Goal: Task Accomplishment & Management: Manage account settings

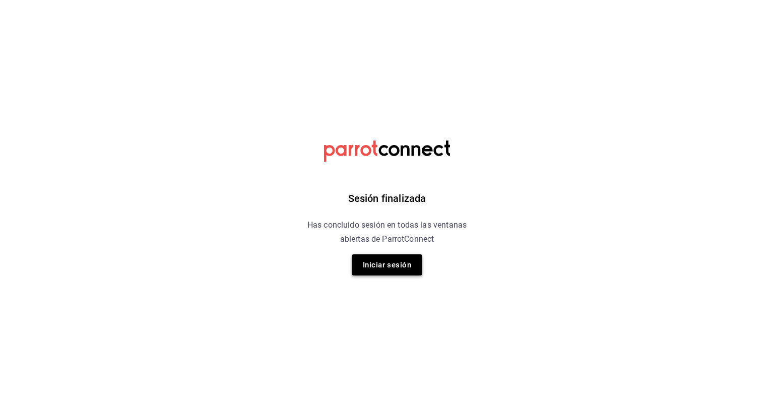
click at [411, 271] on button "Iniciar sesión" at bounding box center [387, 265] width 71 height 21
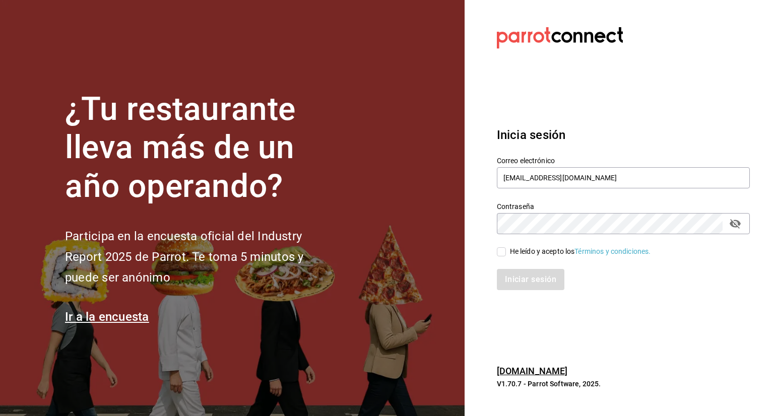
click at [499, 250] on input "He leído y acepto los Términos y condiciones." at bounding box center [501, 251] width 9 height 9
checkbox input "true"
click at [538, 283] on button "Iniciar sesión" at bounding box center [531, 279] width 69 height 21
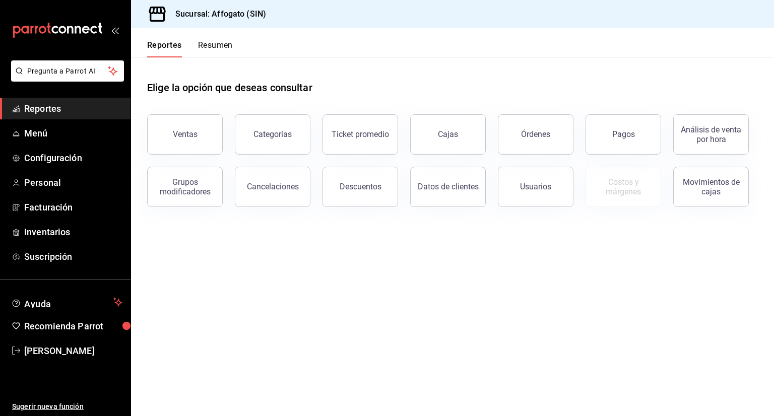
click at [213, 41] on button "Resumen" at bounding box center [215, 48] width 35 height 17
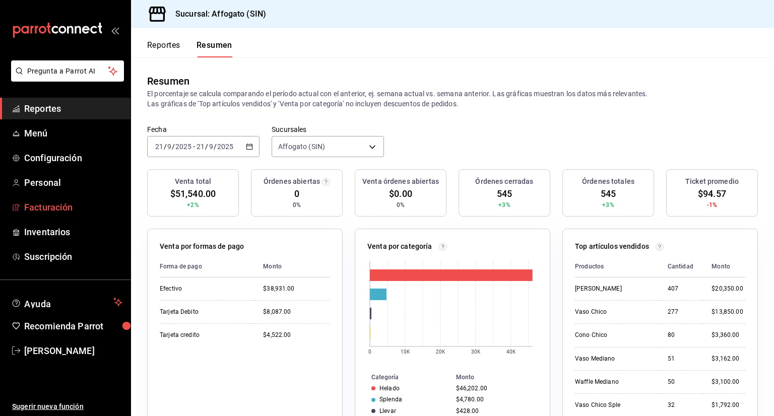
click at [75, 211] on span "Facturación" at bounding box center [73, 208] width 98 height 14
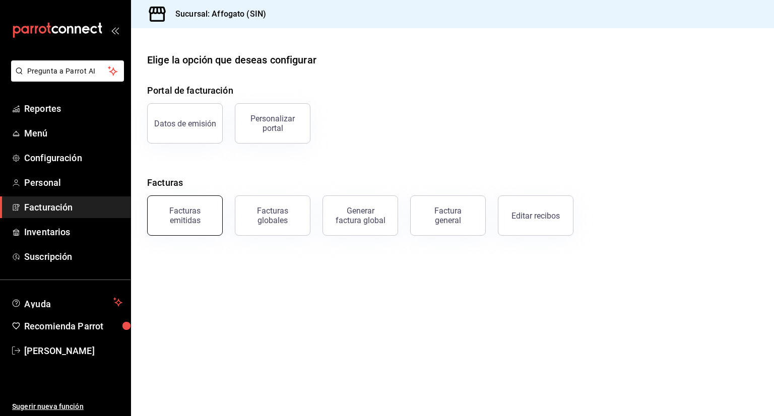
click at [179, 220] on div "Facturas emitidas" at bounding box center [185, 215] width 62 height 19
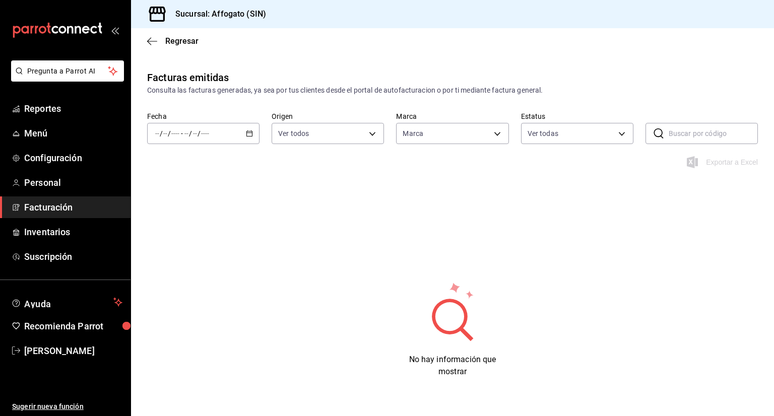
type input "bbc168be-d95f-4a83-8cf4-7438ee6b39ac"
click at [249, 132] on icon "button" at bounding box center [249, 133] width 7 height 7
click at [173, 232] on span "Mes actual" at bounding box center [195, 232] width 78 height 11
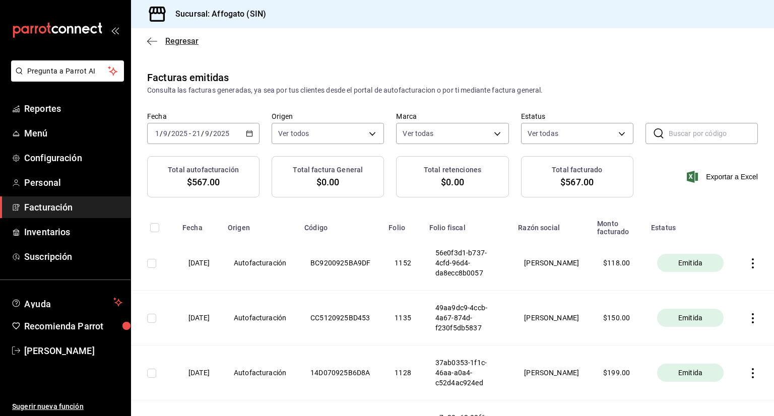
click at [151, 37] on icon "button" at bounding box center [152, 41] width 10 height 9
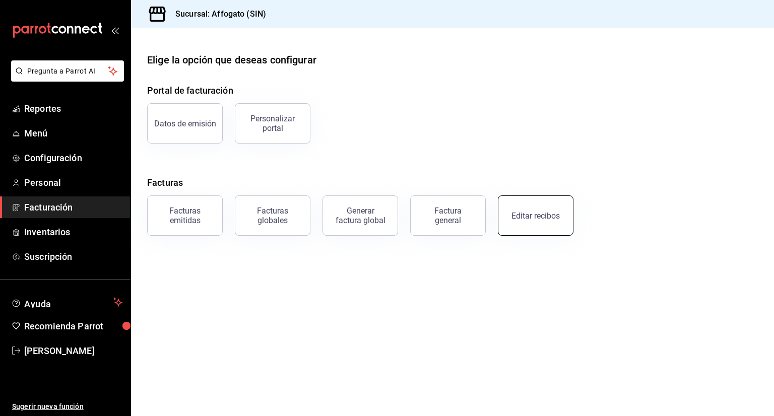
click at [554, 215] on div "Editar recibos" at bounding box center [536, 216] width 48 height 10
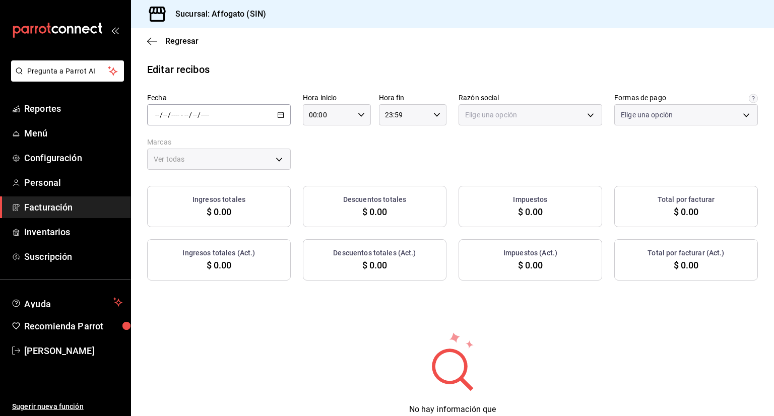
type input "1db67f47-450b-4ae6-8e35-7ef6388c7fc5"
click at [271, 117] on div "/ / - / /" at bounding box center [219, 114] width 144 height 21
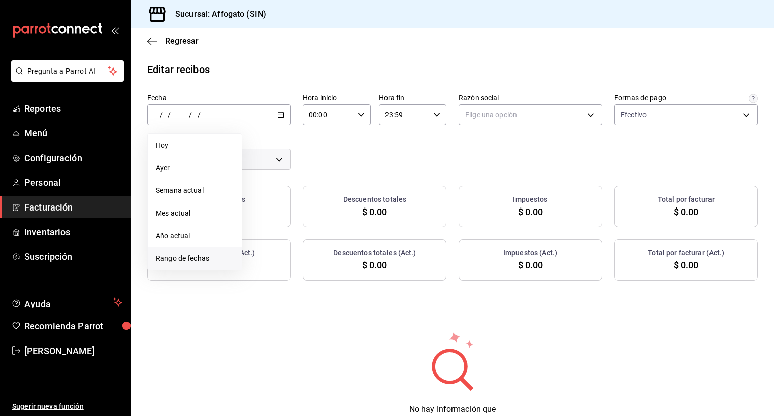
click at [198, 259] on span "Rango de fechas" at bounding box center [195, 259] width 78 height 11
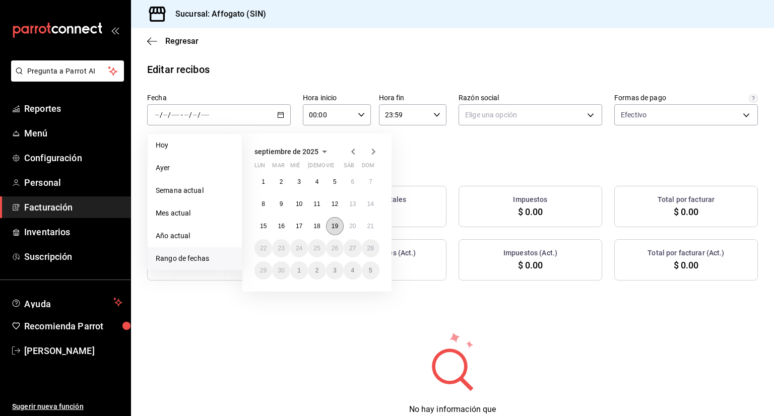
click at [334, 223] on abbr "19" at bounding box center [335, 226] width 7 height 7
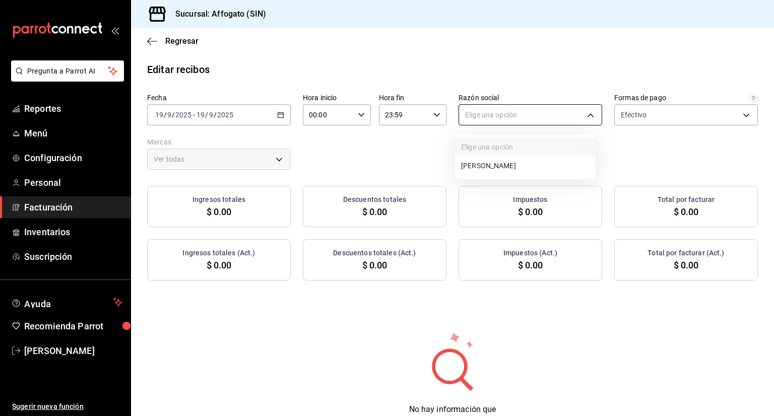
click at [581, 115] on body "Pregunta a Parrot AI Reportes Menú Configuración Personal Facturación Inventari…" at bounding box center [387, 208] width 774 height 416
click at [533, 166] on li "[PERSON_NAME]" at bounding box center [525, 166] width 141 height 19
type input "75c015e8-5138-4c17-886d-1abe1406d2d4"
type input "bbc168be-d95f-4a83-8cf4-7438ee6b39ac"
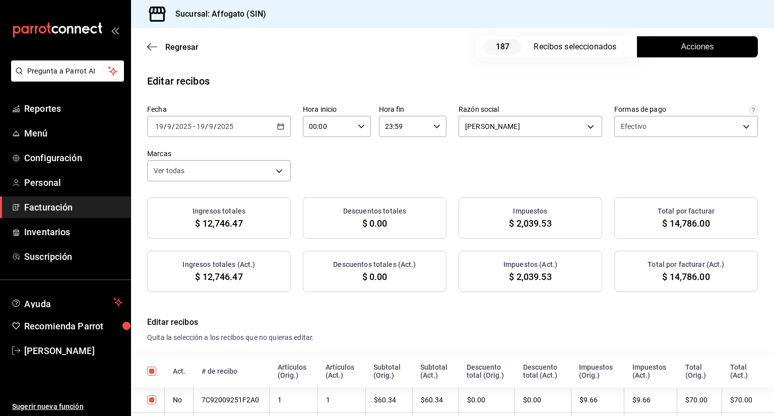
click at [697, 50] on span "Acciones" at bounding box center [697, 47] width 33 height 12
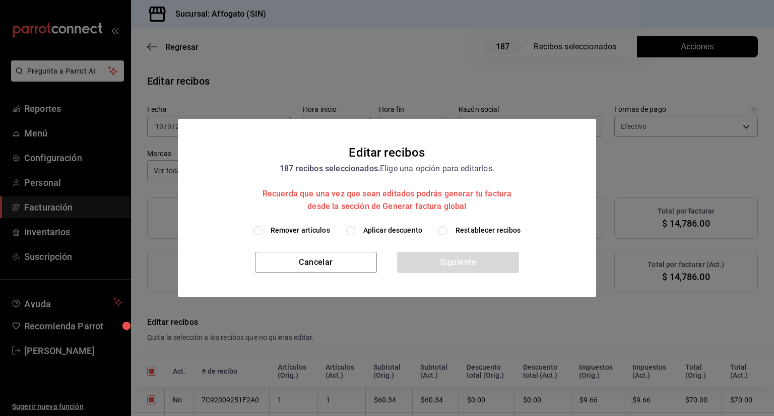
click at [258, 229] on input "Remover artículos" at bounding box center [258, 230] width 9 height 9
radio input "true"
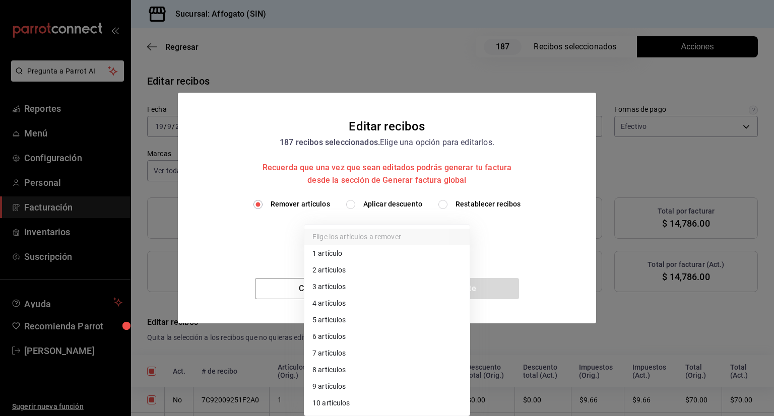
click at [462, 235] on body "Pregunta a Parrot AI Reportes Menú Configuración Personal Facturación Inventari…" at bounding box center [387, 208] width 774 height 416
click at [339, 252] on li "1 artículo" at bounding box center [386, 253] width 165 height 17
type input "1"
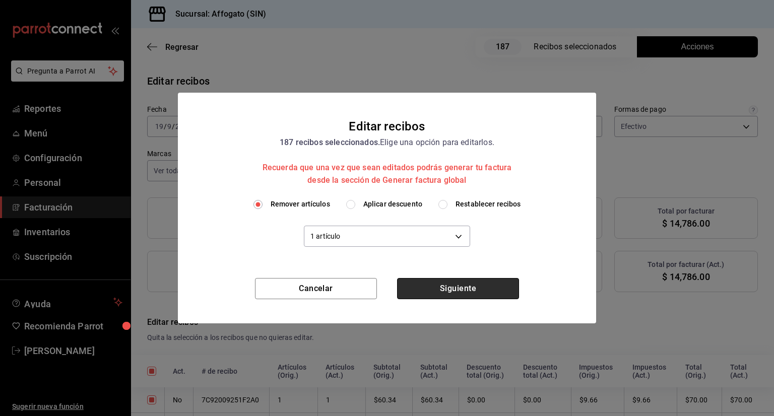
click at [433, 288] on button "Siguiente" at bounding box center [458, 288] width 122 height 21
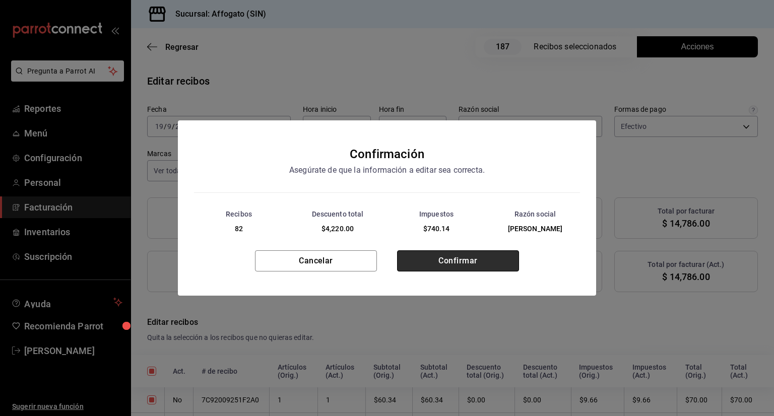
click at [450, 258] on button "Confirmar" at bounding box center [458, 260] width 122 height 21
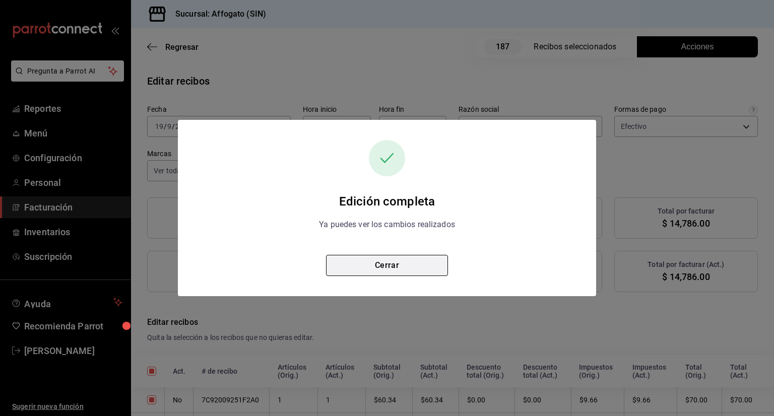
click at [421, 260] on button "Cerrar" at bounding box center [387, 265] width 122 height 21
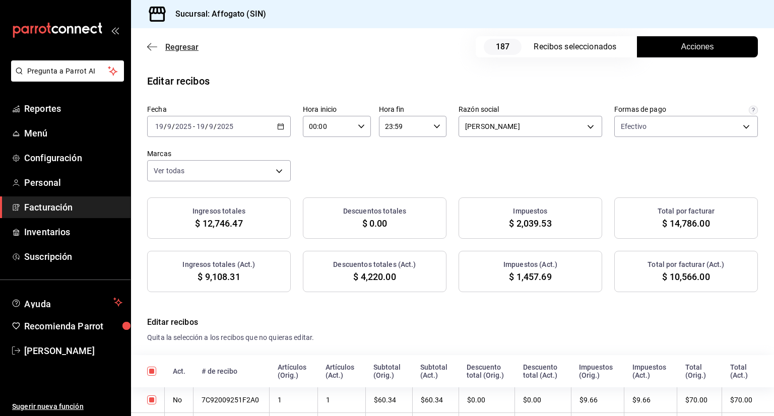
click at [149, 46] on icon "button" at bounding box center [152, 46] width 10 height 9
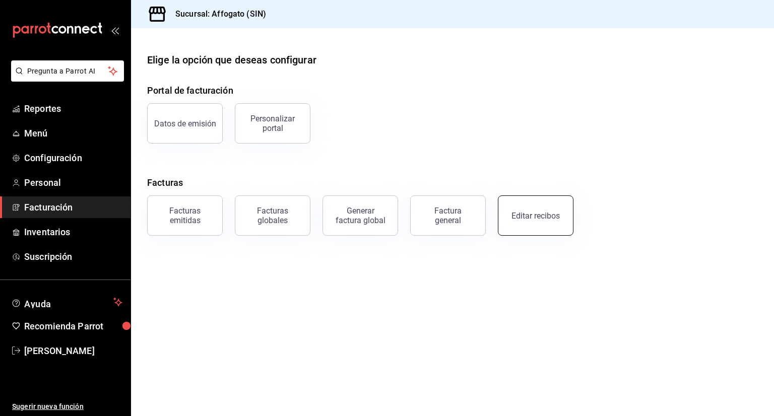
click at [548, 203] on button "Editar recibos" at bounding box center [536, 216] width 76 height 40
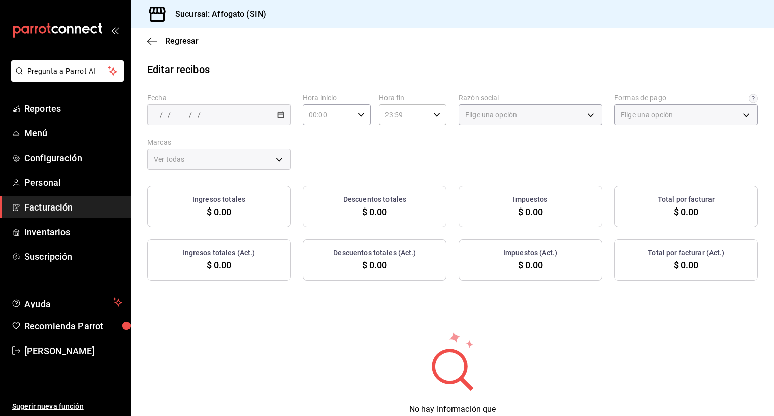
type input "1db67f47-450b-4ae6-8e35-7ef6388c7fc5"
click at [277, 111] on icon "button" at bounding box center [280, 114] width 7 height 7
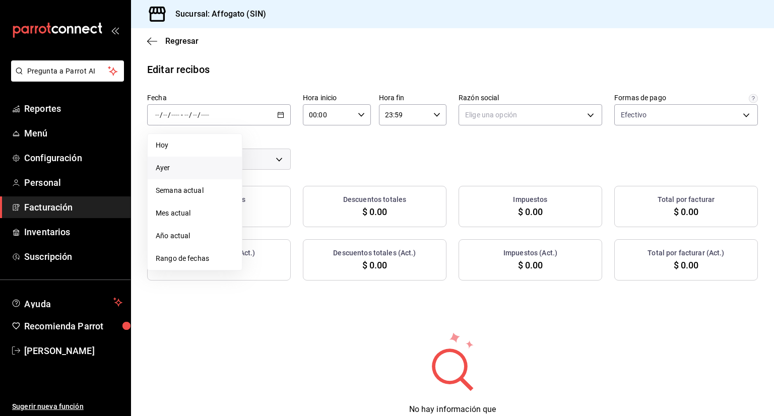
click at [180, 169] on span "Ayer" at bounding box center [195, 168] width 78 height 11
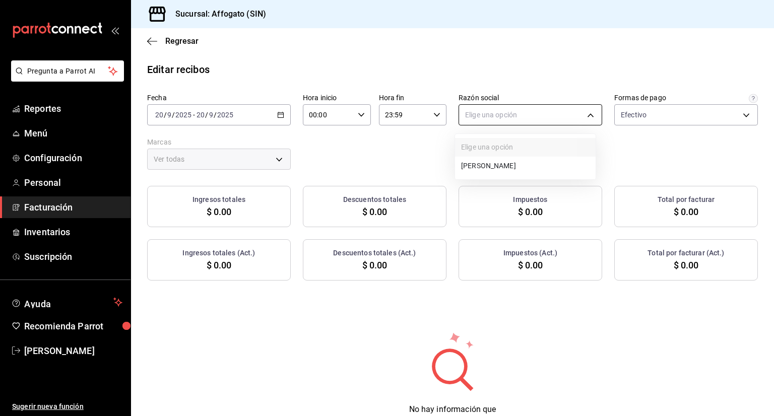
click at [587, 113] on body "Pregunta a Parrot AI Reportes Menú Configuración Personal Facturación Inventari…" at bounding box center [387, 208] width 774 height 416
click at [532, 168] on li "[PERSON_NAME]" at bounding box center [525, 166] width 141 height 19
type input "75c015e8-5138-4c17-886d-1abe1406d2d4"
type input "bbc168be-d95f-4a83-8cf4-7438ee6b39ac"
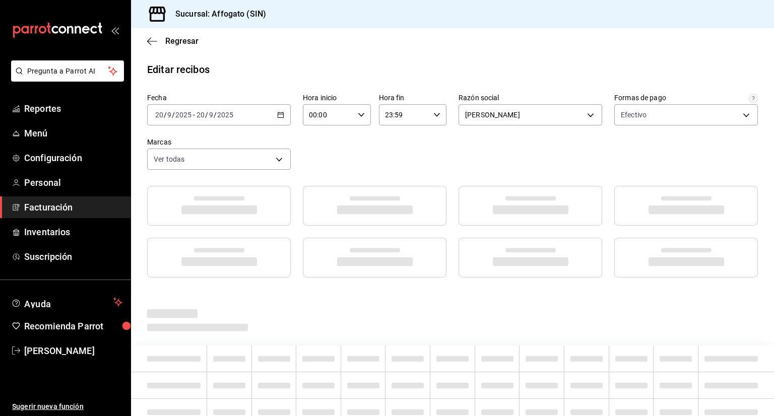
click at [278, 114] on \(Stroke\) "button" at bounding box center [281, 114] width 6 height 1
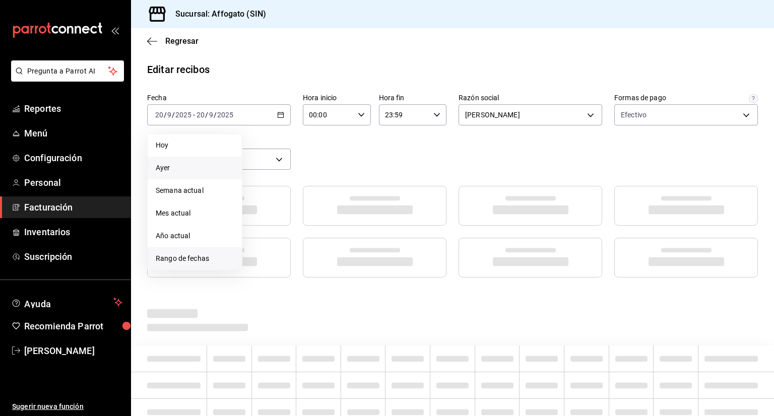
click at [202, 259] on span "Rango de fechas" at bounding box center [195, 259] width 78 height 11
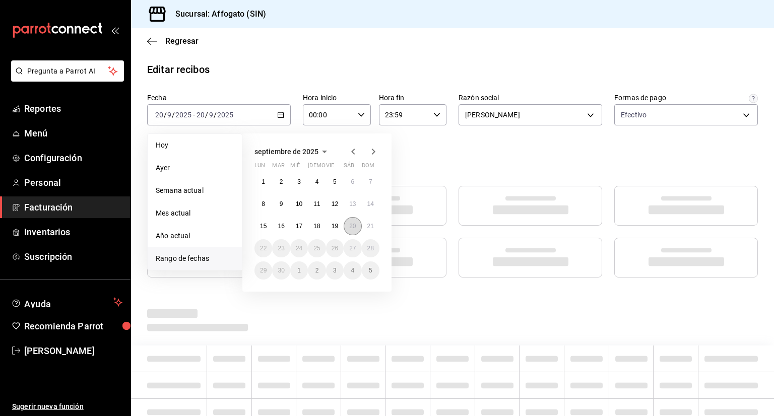
click at [353, 227] on abbr "20" at bounding box center [352, 226] width 7 height 7
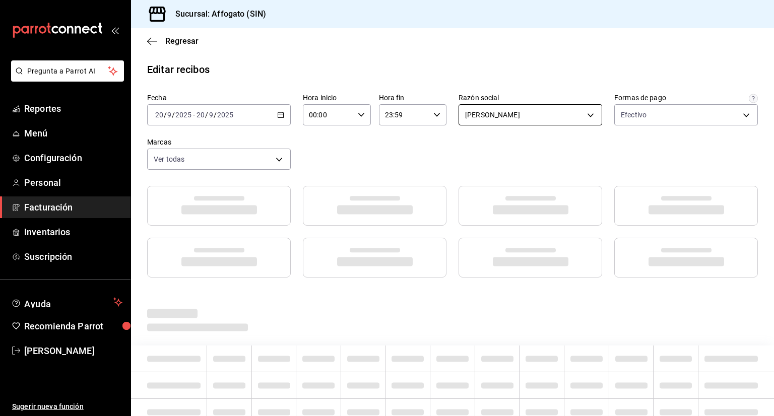
click at [585, 110] on body "Pregunta a Parrot AI Reportes Menú Configuración Personal Facturación Inventari…" at bounding box center [387, 208] width 774 height 416
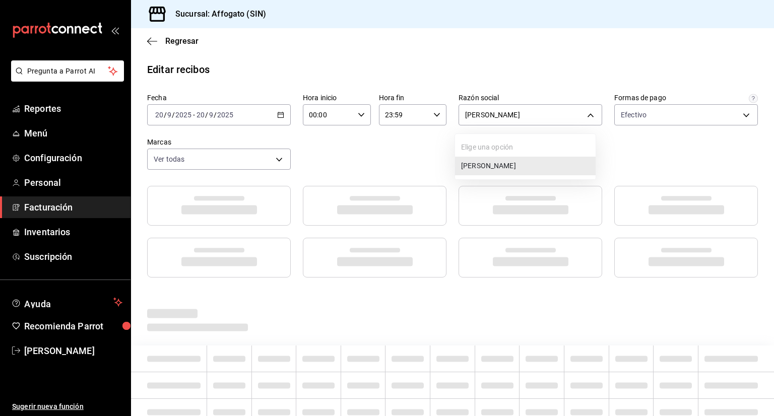
click at [532, 163] on li "[PERSON_NAME]" at bounding box center [525, 166] width 141 height 19
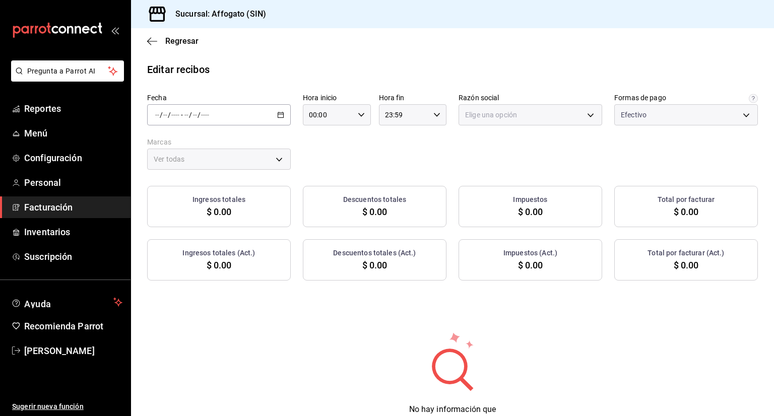
type input "1db67f47-450b-4ae6-8e35-7ef6388c7fc5"
click at [274, 109] on div "/ / - / /" at bounding box center [219, 114] width 144 height 21
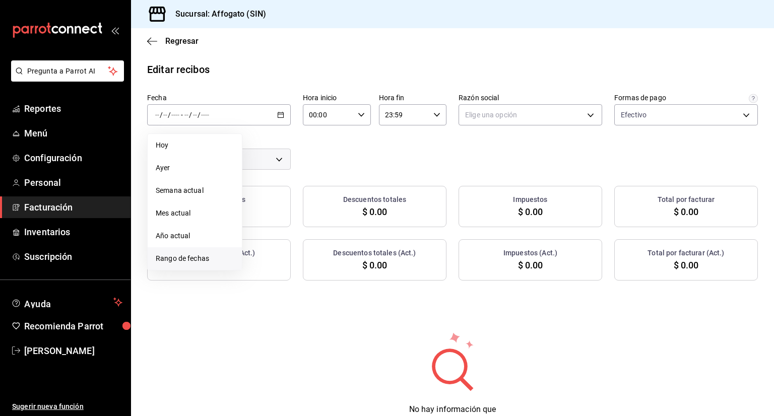
click at [211, 262] on span "Rango de fechas" at bounding box center [195, 259] width 78 height 11
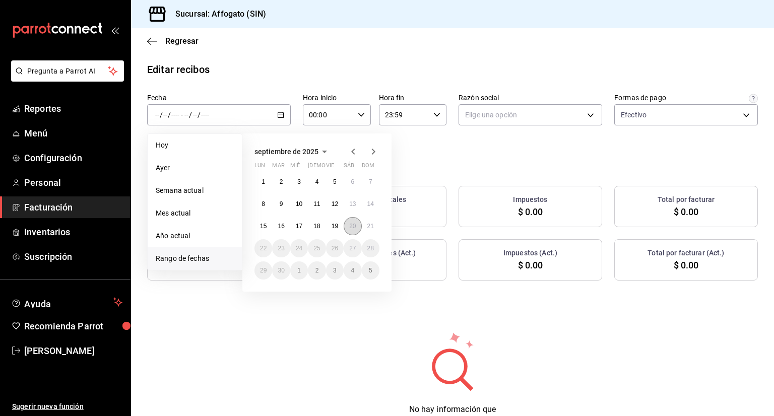
click at [353, 226] on abbr "20" at bounding box center [352, 226] width 7 height 7
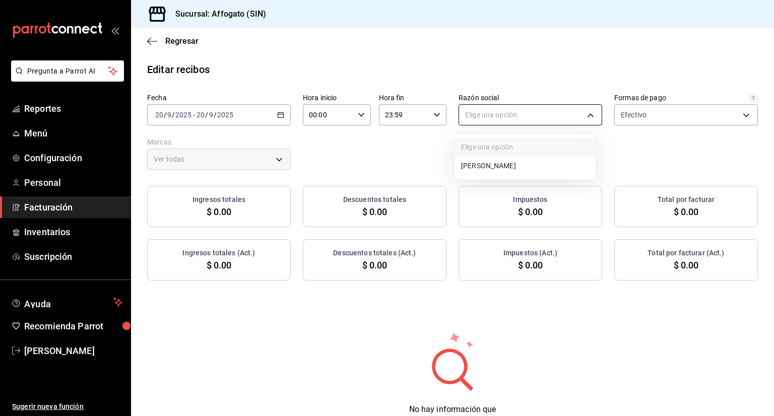
click at [591, 105] on body "Pregunta a Parrot AI Reportes Menú Configuración Personal Facturación Inventari…" at bounding box center [387, 208] width 774 height 416
click at [532, 165] on li "[PERSON_NAME]" at bounding box center [525, 166] width 141 height 19
type input "75c015e8-5138-4c17-886d-1abe1406d2d4"
type input "bbc168be-d95f-4a83-8cf4-7438ee6b39ac"
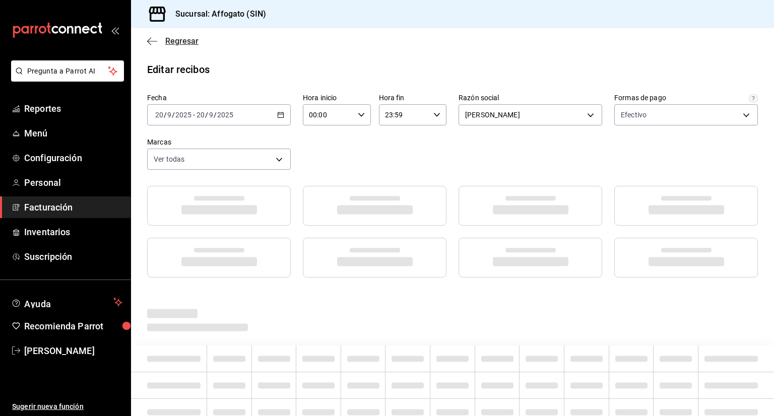
click at [150, 40] on icon "button" at bounding box center [152, 41] width 10 height 9
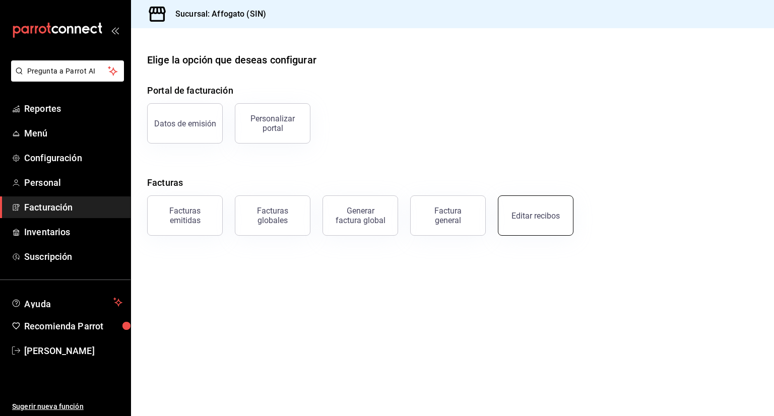
click at [537, 210] on button "Editar recibos" at bounding box center [536, 216] width 76 height 40
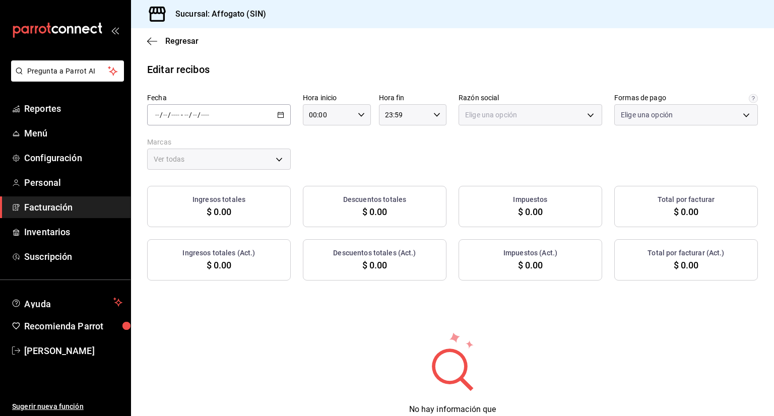
type input "1db67f47-450b-4ae6-8e35-7ef6388c7fc5"
click at [277, 109] on div "/ / - / /" at bounding box center [219, 114] width 144 height 21
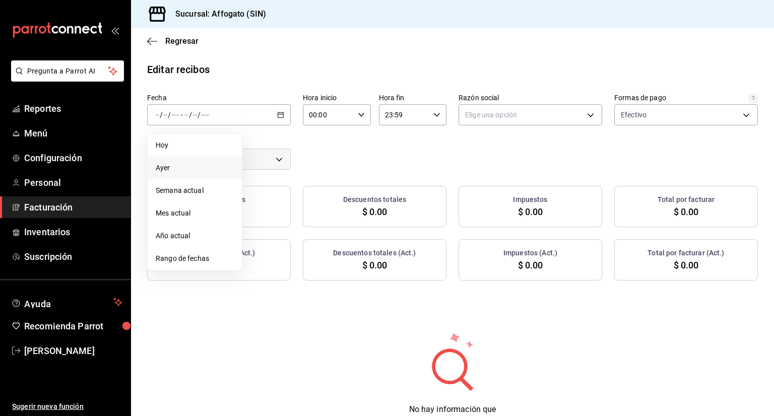
click at [176, 165] on span "Ayer" at bounding box center [195, 168] width 78 height 11
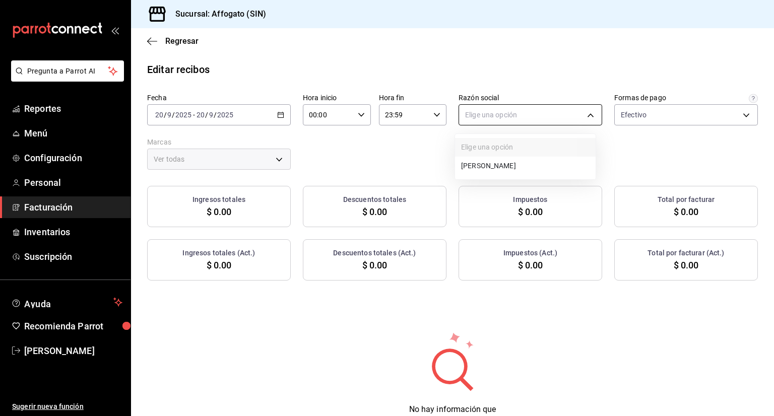
click at [585, 115] on body "Pregunta a Parrot AI Reportes Menú Configuración Personal Facturación Inventari…" at bounding box center [387, 208] width 774 height 416
click at [543, 164] on li "[PERSON_NAME]" at bounding box center [525, 166] width 141 height 19
type input "75c015e8-5138-4c17-886d-1abe1406d2d4"
type input "bbc168be-d95f-4a83-8cf4-7438ee6b39ac"
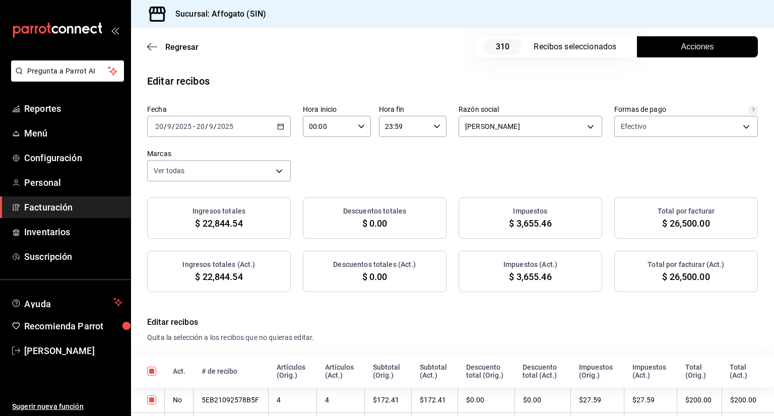
click at [687, 45] on span "Acciones" at bounding box center [697, 47] width 33 height 12
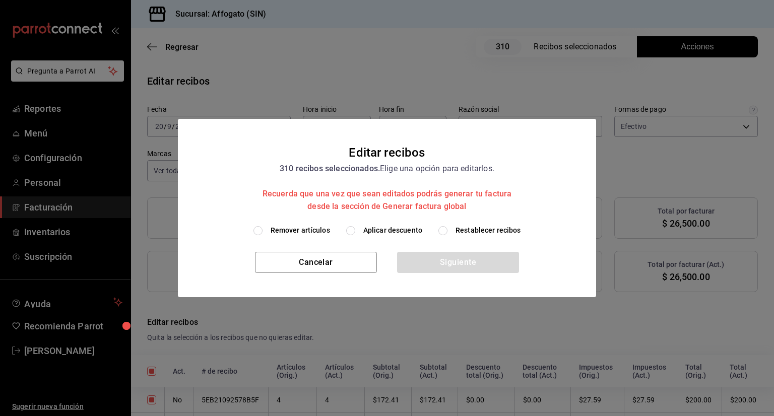
click at [258, 232] on input "Remover artículos" at bounding box center [258, 230] width 9 height 9
radio input "true"
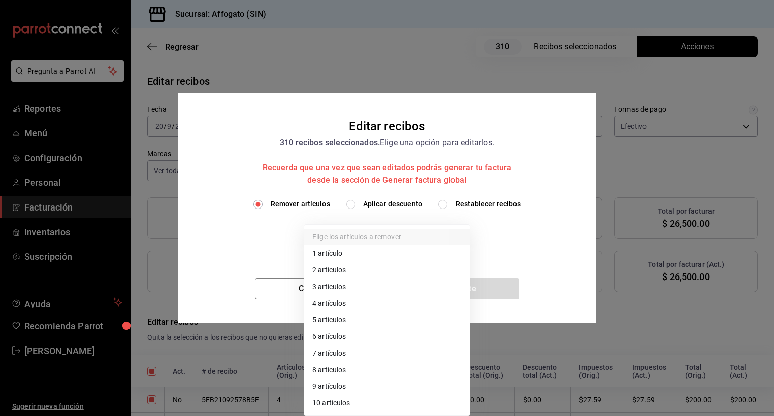
drag, startPoint x: 460, startPoint y: 237, endPoint x: 343, endPoint y: 250, distance: 117.2
click at [343, 250] on body "Pregunta a Parrot AI Reportes Menú Configuración Personal Facturación Inventari…" at bounding box center [387, 208] width 774 height 416
click at [343, 250] on li "1 artículo" at bounding box center [386, 253] width 165 height 17
type input "1"
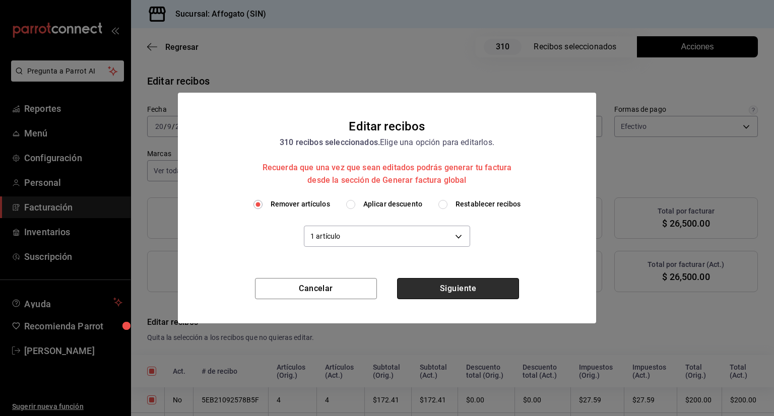
click at [466, 293] on button "Siguiente" at bounding box center [458, 288] width 122 height 21
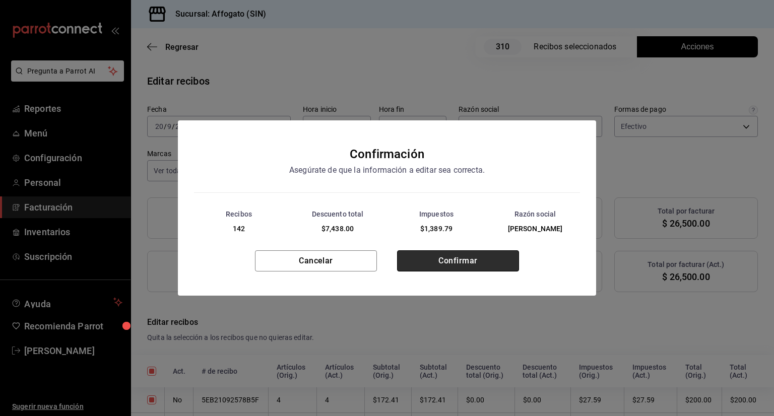
click at [460, 259] on button "Confirmar" at bounding box center [458, 260] width 122 height 21
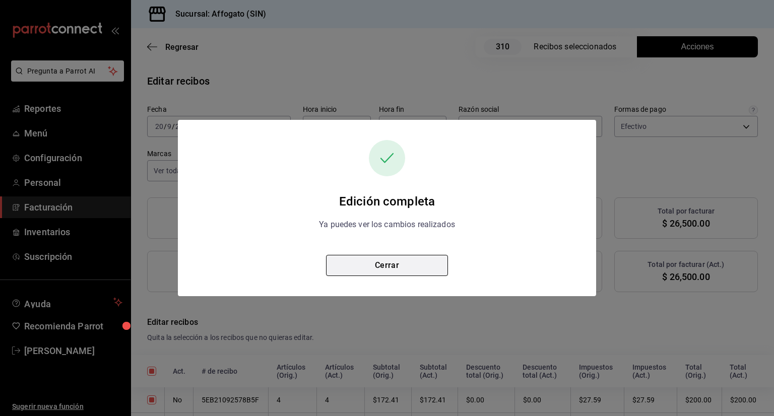
click at [398, 267] on button "Cerrar" at bounding box center [387, 265] width 122 height 21
